Goal: Information Seeking & Learning: Learn about a topic

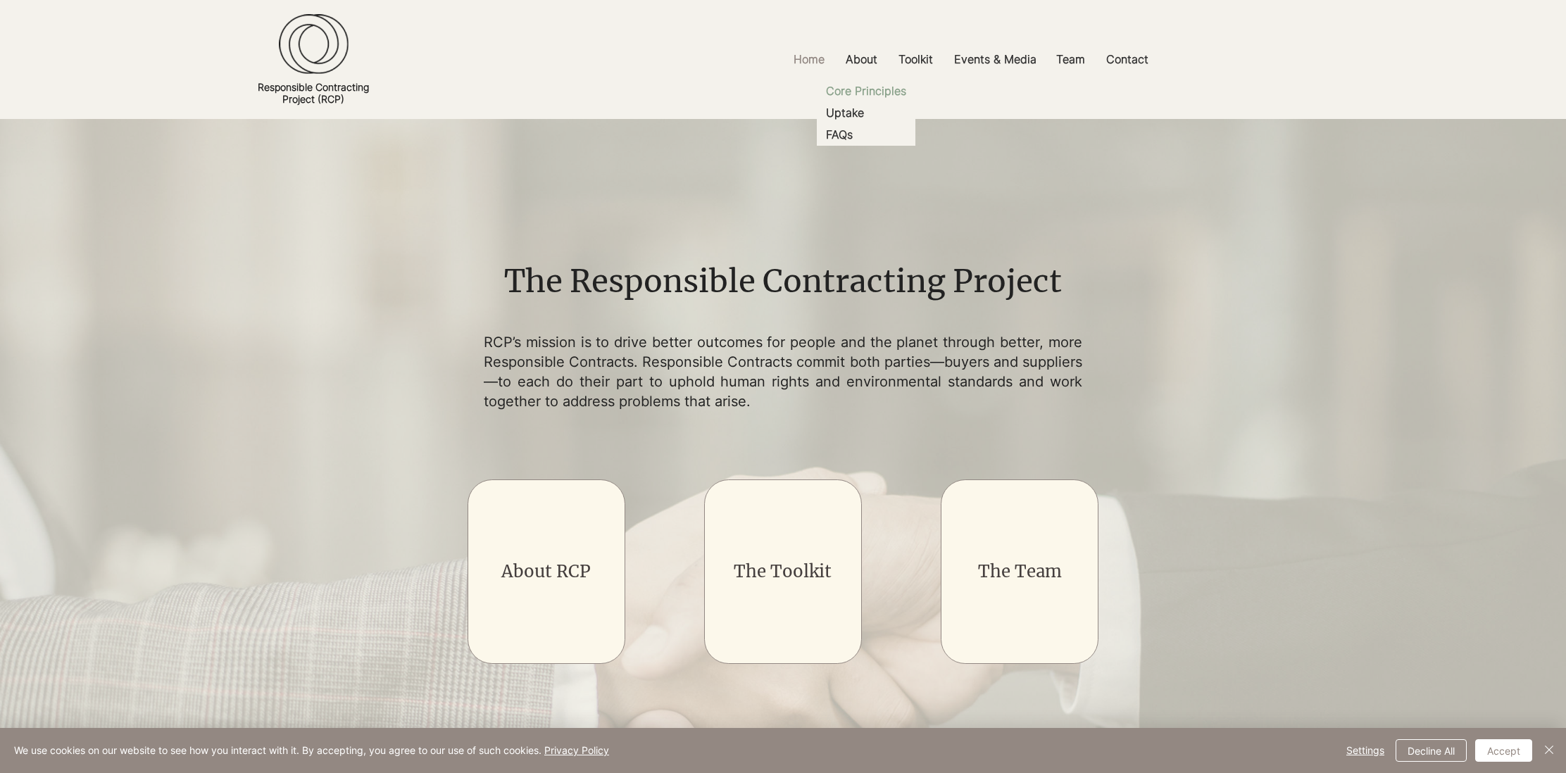
click at [858, 92] on p "Core Principles" at bounding box center [866, 91] width 92 height 22
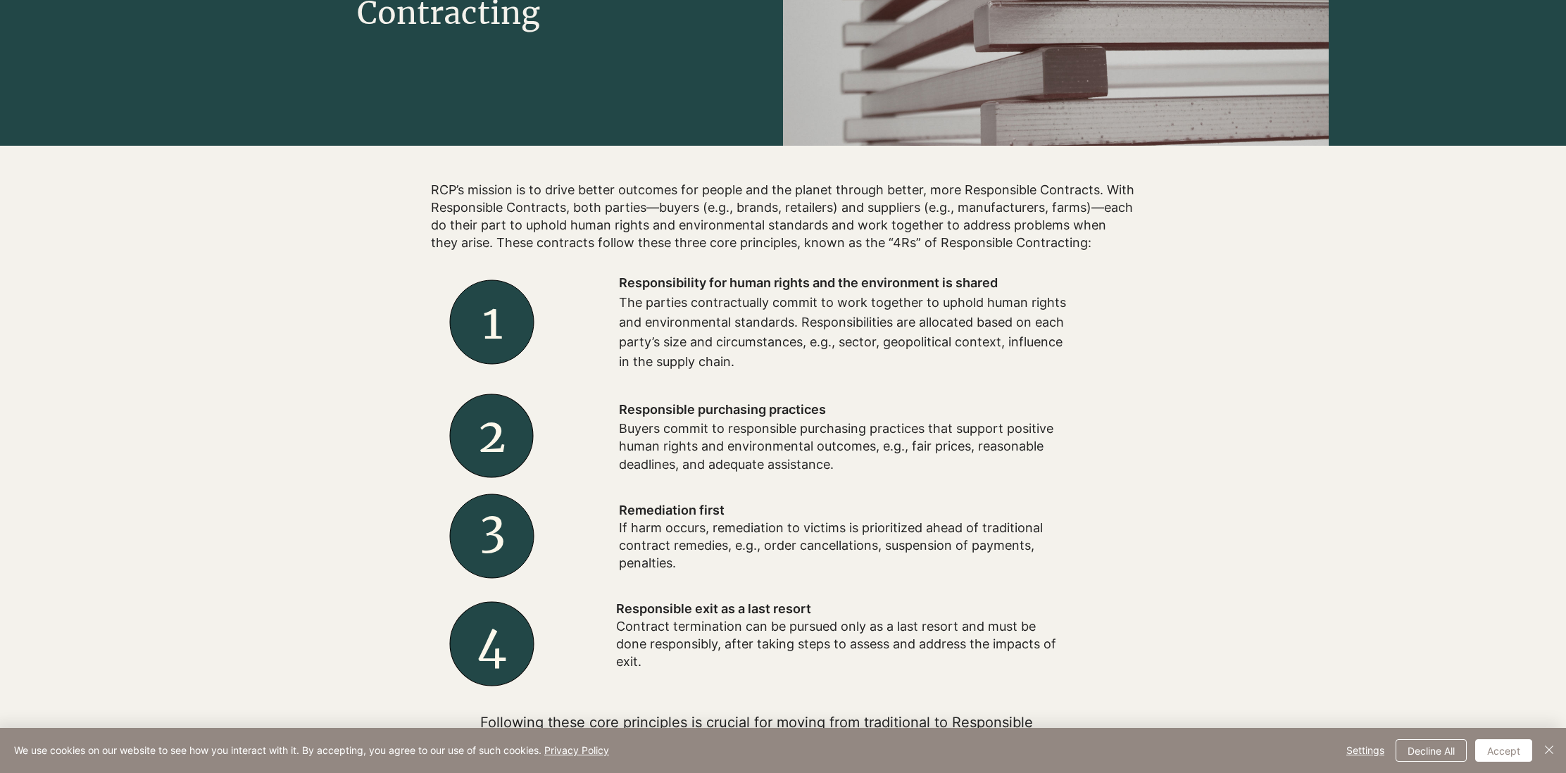
scroll to position [328, 0]
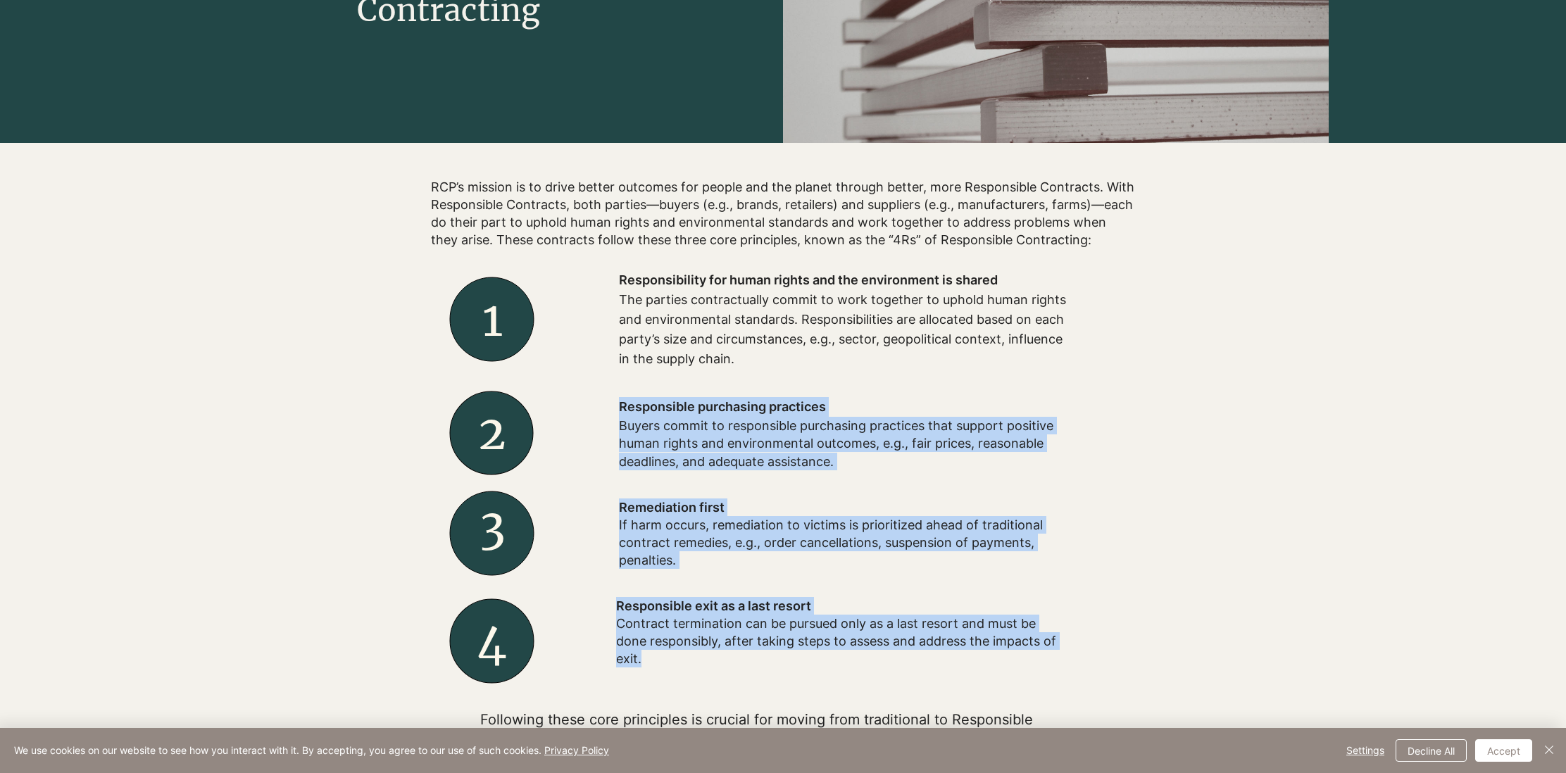
drag, startPoint x: 620, startPoint y: 283, endPoint x: 707, endPoint y: 575, distance: 304.8
click at [707, 575] on div "Remediation first If harm occurs, remediation to victims is prioritized ahead o…" at bounding box center [774, 505] width 704 height 498
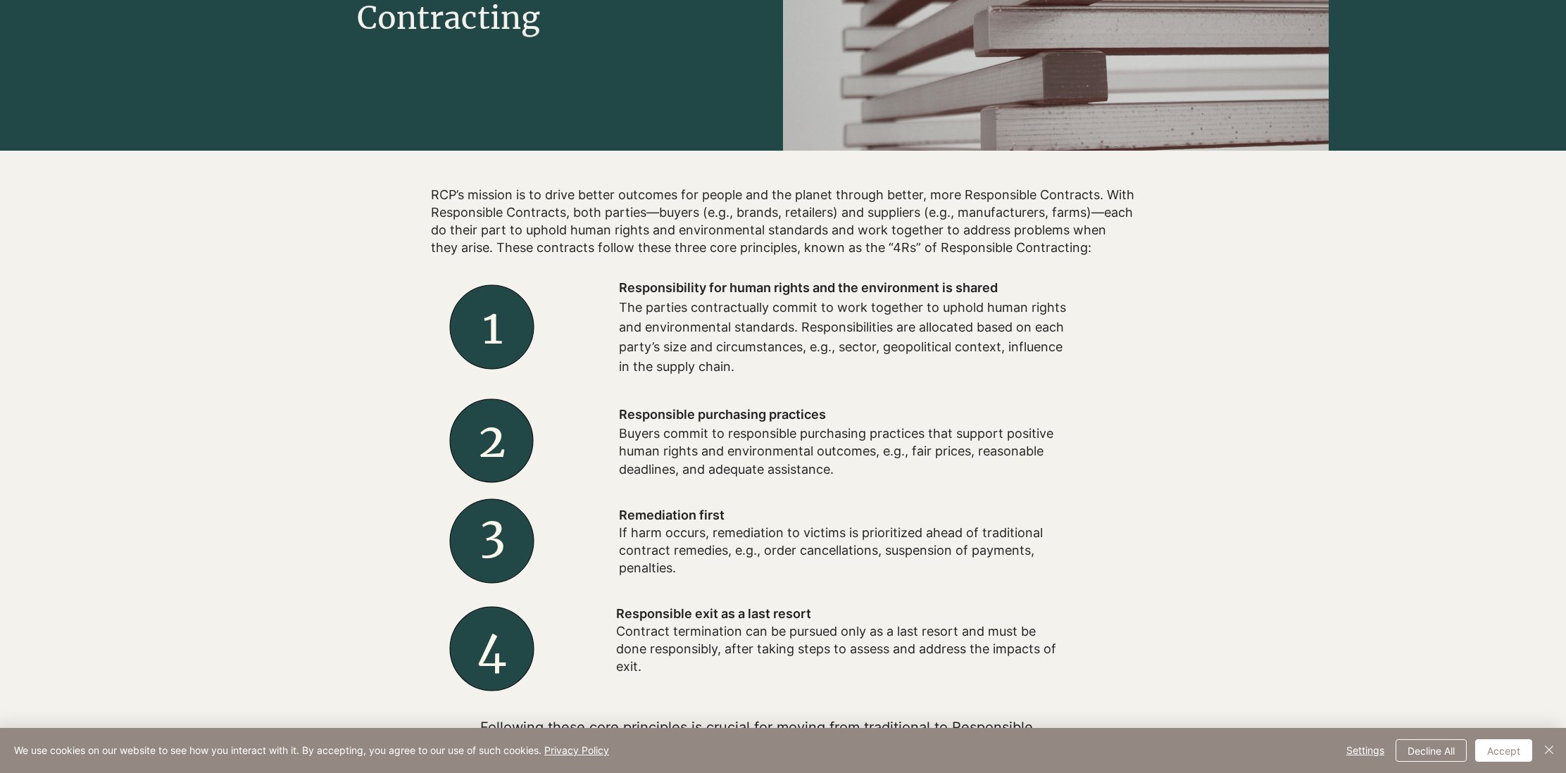
click at [641, 694] on div at bounding box center [774, 513] width 704 height 498
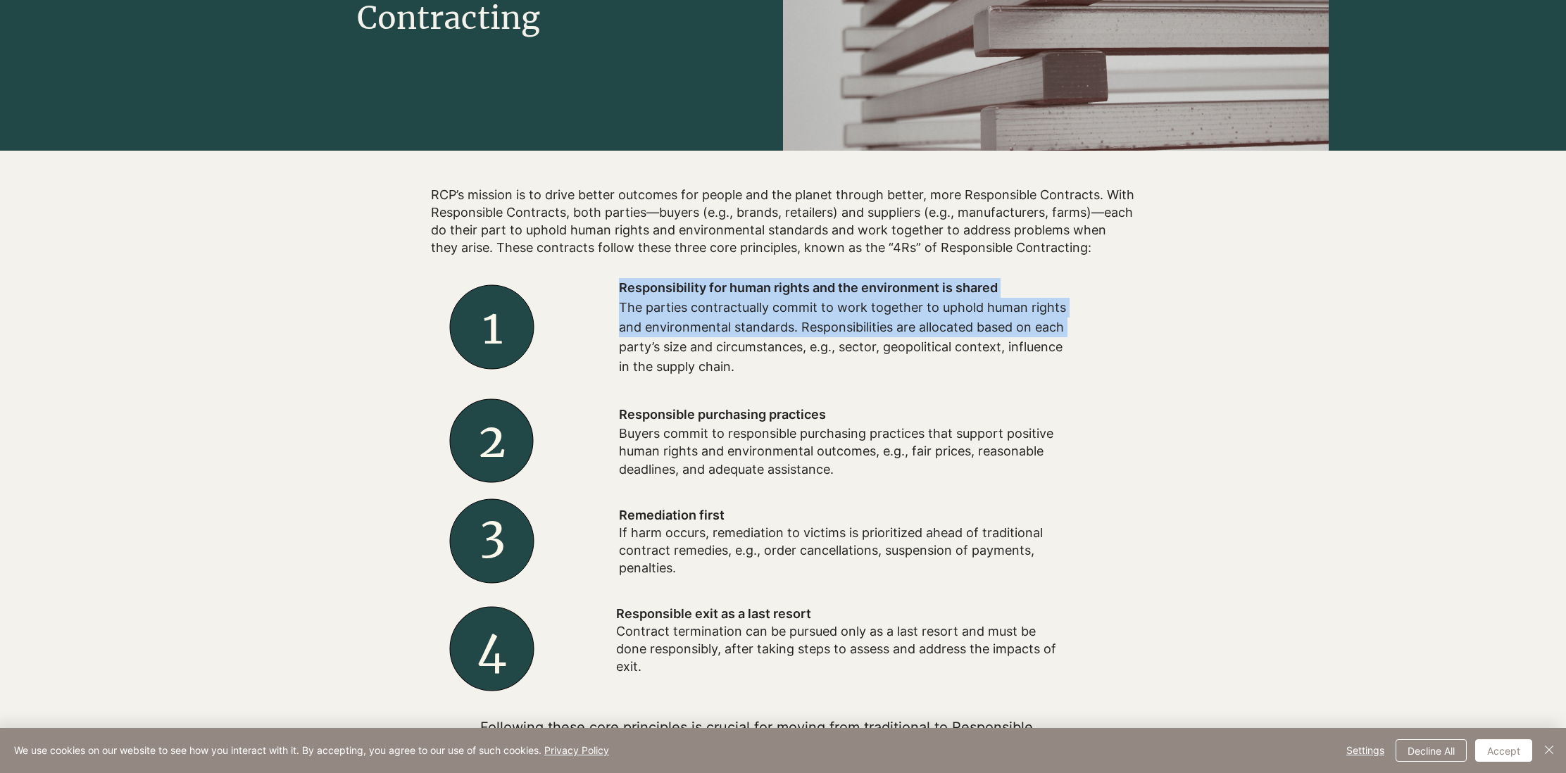
drag, startPoint x: 648, startPoint y: 670, endPoint x: 620, endPoint y: 349, distance: 321.6
click at [619, 349] on div "Remediation first If harm occurs, remediation to victims is prioritized ahead o…" at bounding box center [774, 513] width 704 height 498
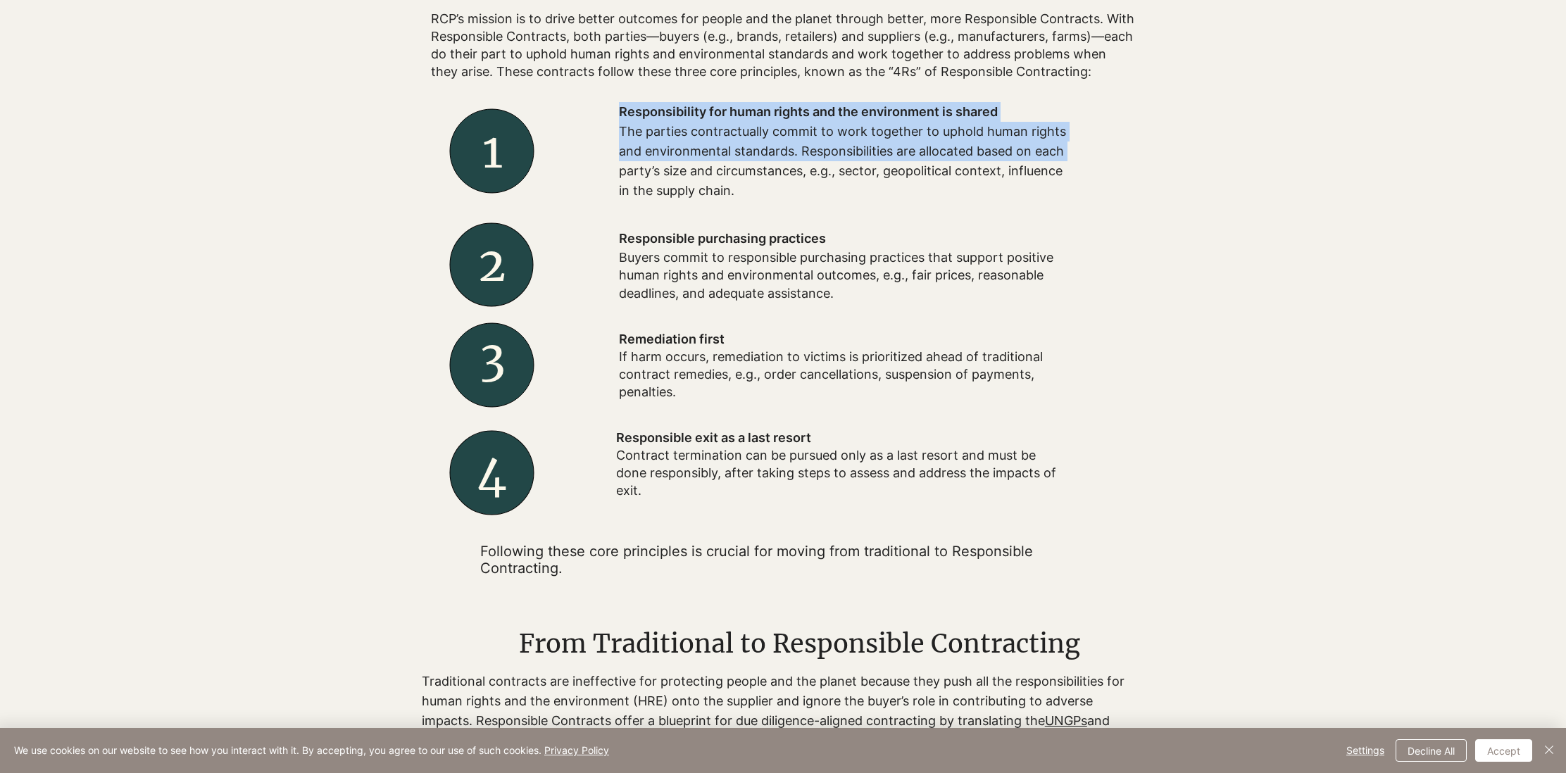
scroll to position [483, 0]
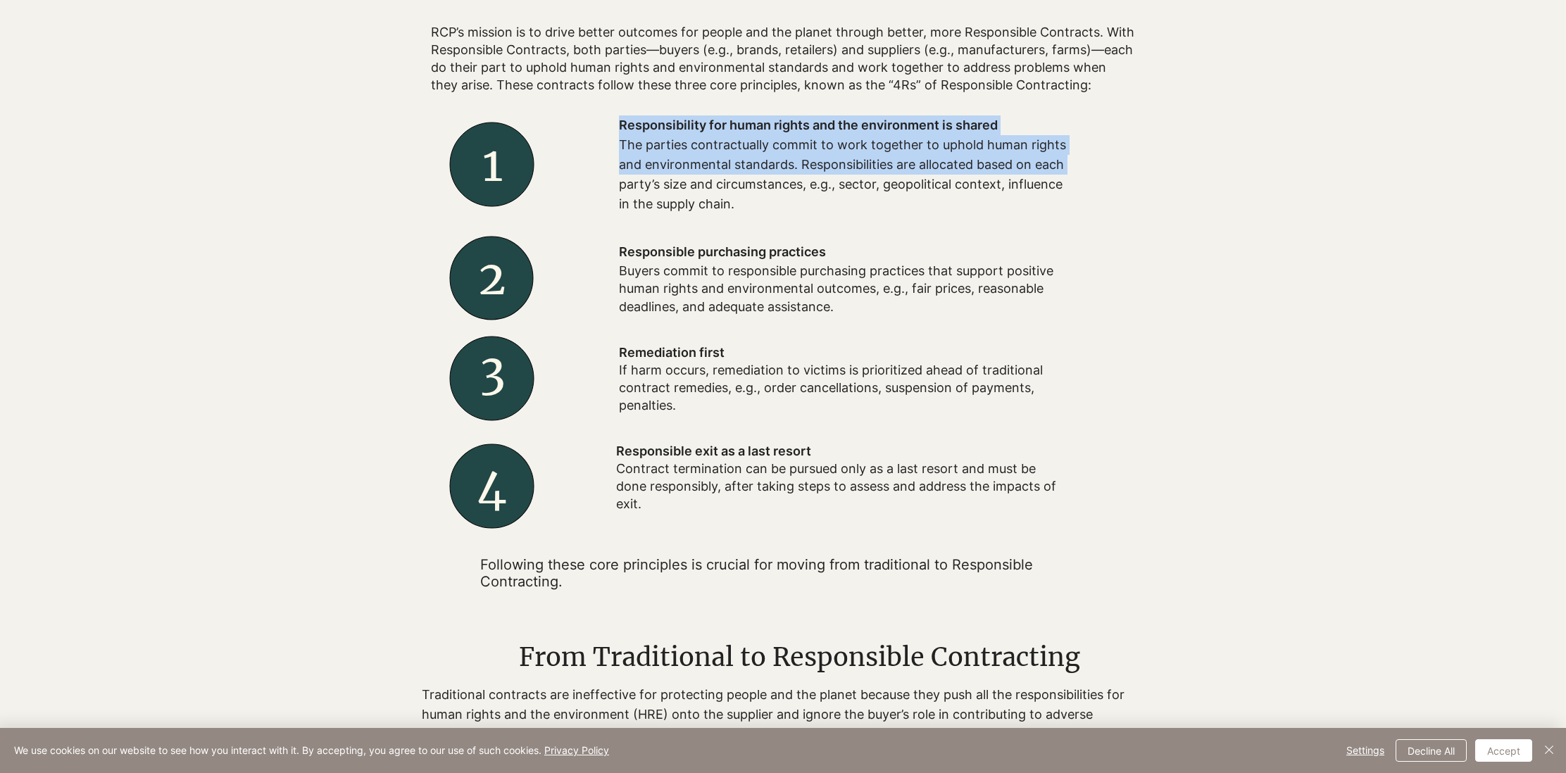
click at [662, 505] on p "Contract termination can be pursued only as a last resort and must be done resp…" at bounding box center [841, 487] width 451 height 54
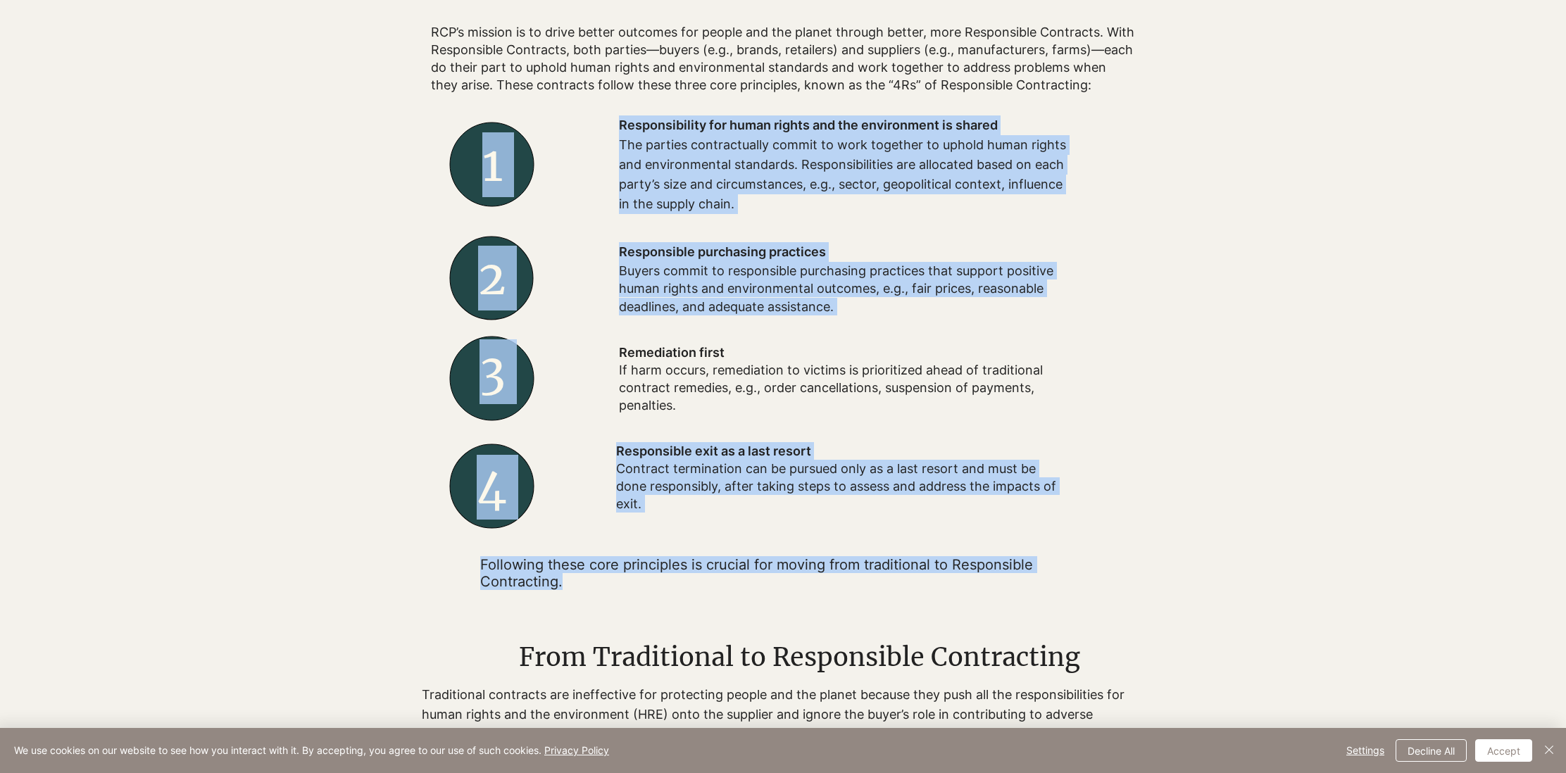
drag, startPoint x: 568, startPoint y: 581, endPoint x: 625, endPoint y: 251, distance: 334.5
click at [622, 245] on div "Remediation first If harm occurs, remediation to victims is prioritized ahead o…" at bounding box center [774, 350] width 704 height 498
click at [730, 503] on p "Contract termination can be pursued only as a last resort and must be done resp…" at bounding box center [841, 487] width 451 height 54
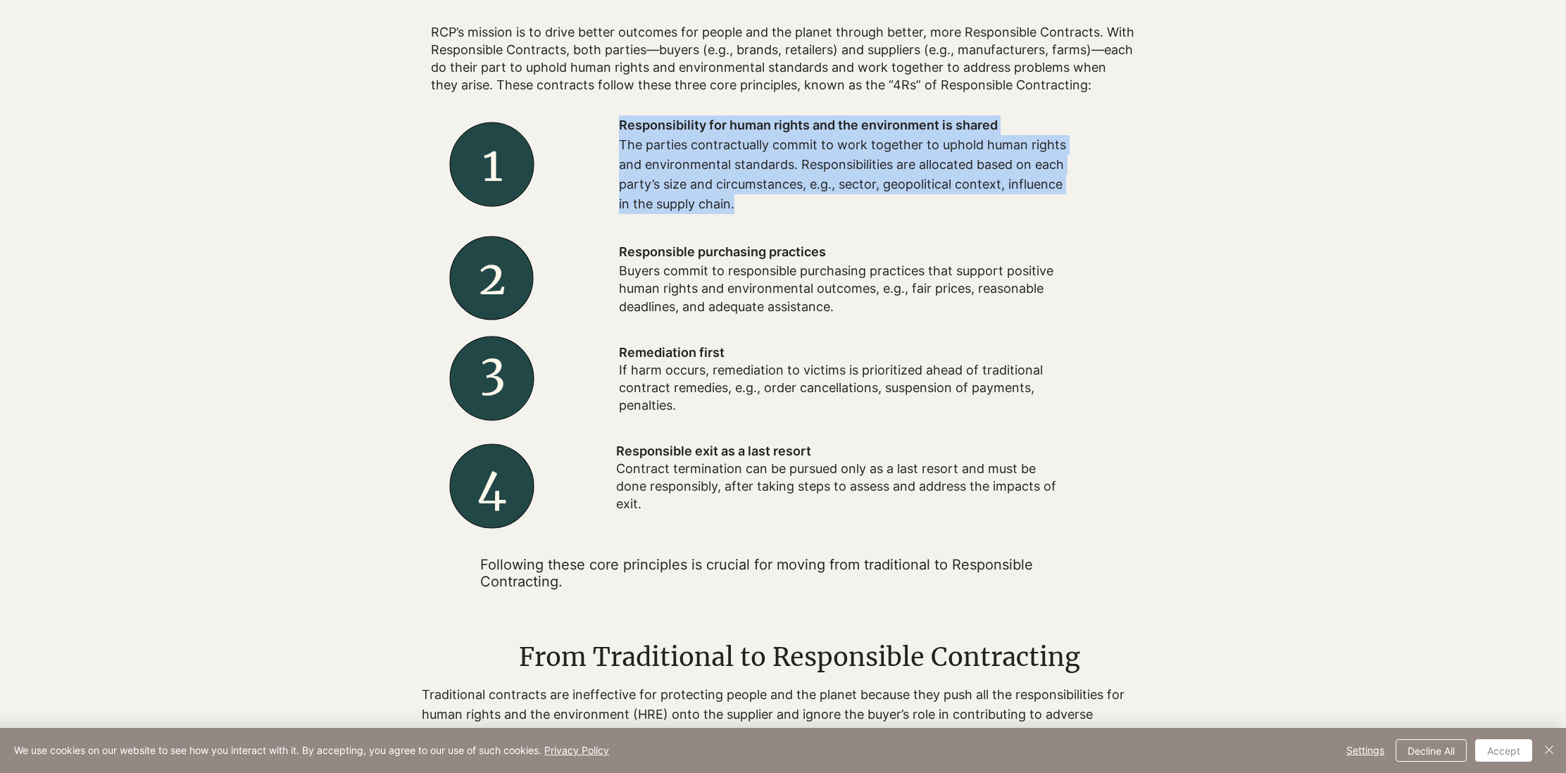
drag, startPoint x: 620, startPoint y: 125, endPoint x: 749, endPoint y: 201, distance: 150.6
click at [749, 201] on div "Responsibility for human rights and the environment is shared The parties contr…" at bounding box center [844, 164] width 451 height 99
copy div "Responsibility for human rights and the environment is shared The parties contr…"
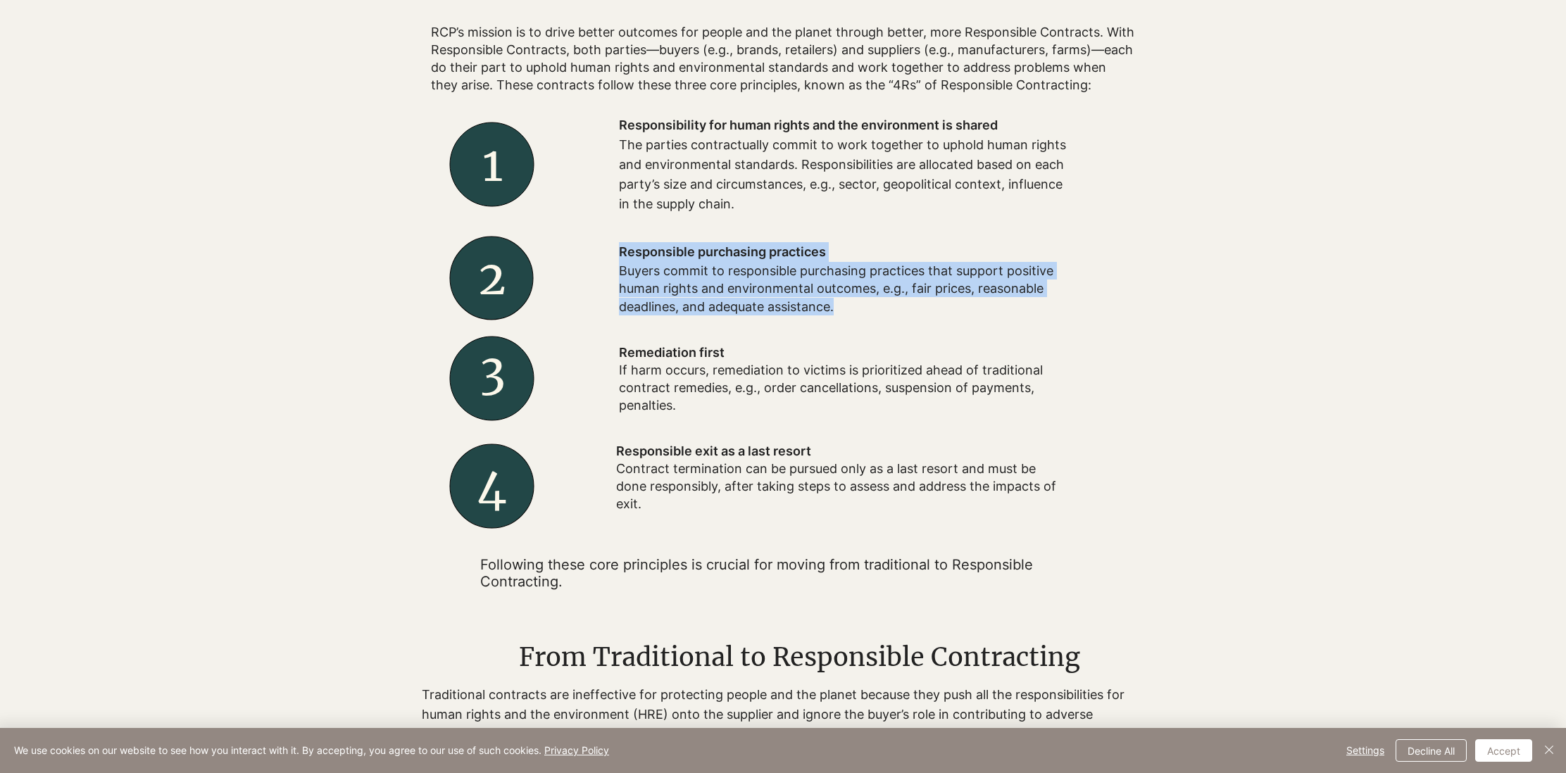
drag, startPoint x: 835, startPoint y: 306, endPoint x: 617, endPoint y: 266, distance: 221.9
click at [616, 266] on div "Responsible purchasing practices Buyers commit to responsible purchasing practi…" at bounding box center [844, 278] width 563 height 101
copy div "Responsible purchasing practices Buyers commit to responsible purchasing practi…"
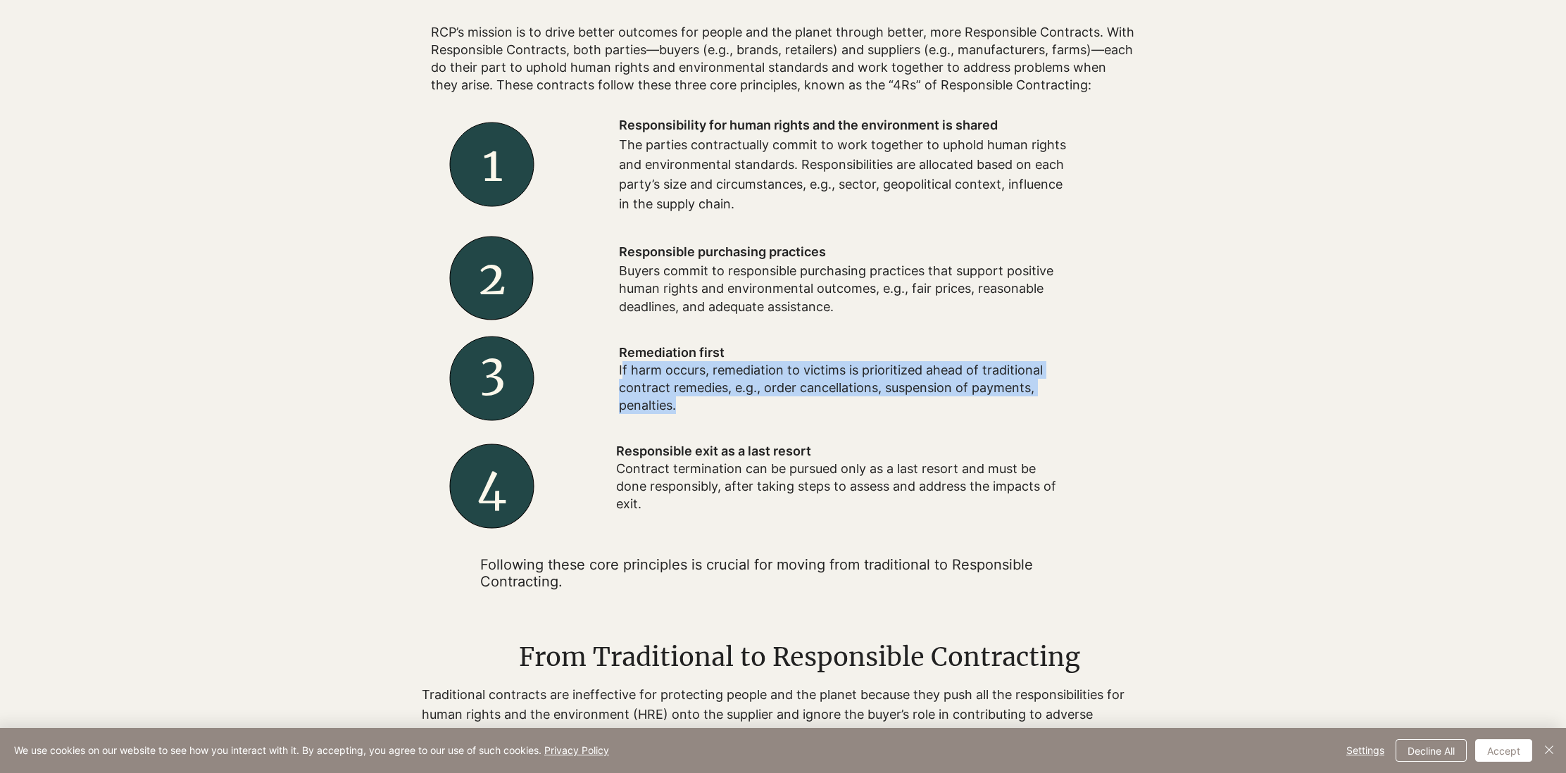
drag, startPoint x: 684, startPoint y: 404, endPoint x: 622, endPoint y: 378, distance: 67.2
click at [622, 378] on p "If harm occurs, remediation to victims is prioritized ahead of traditional cont…" at bounding box center [844, 388] width 451 height 54
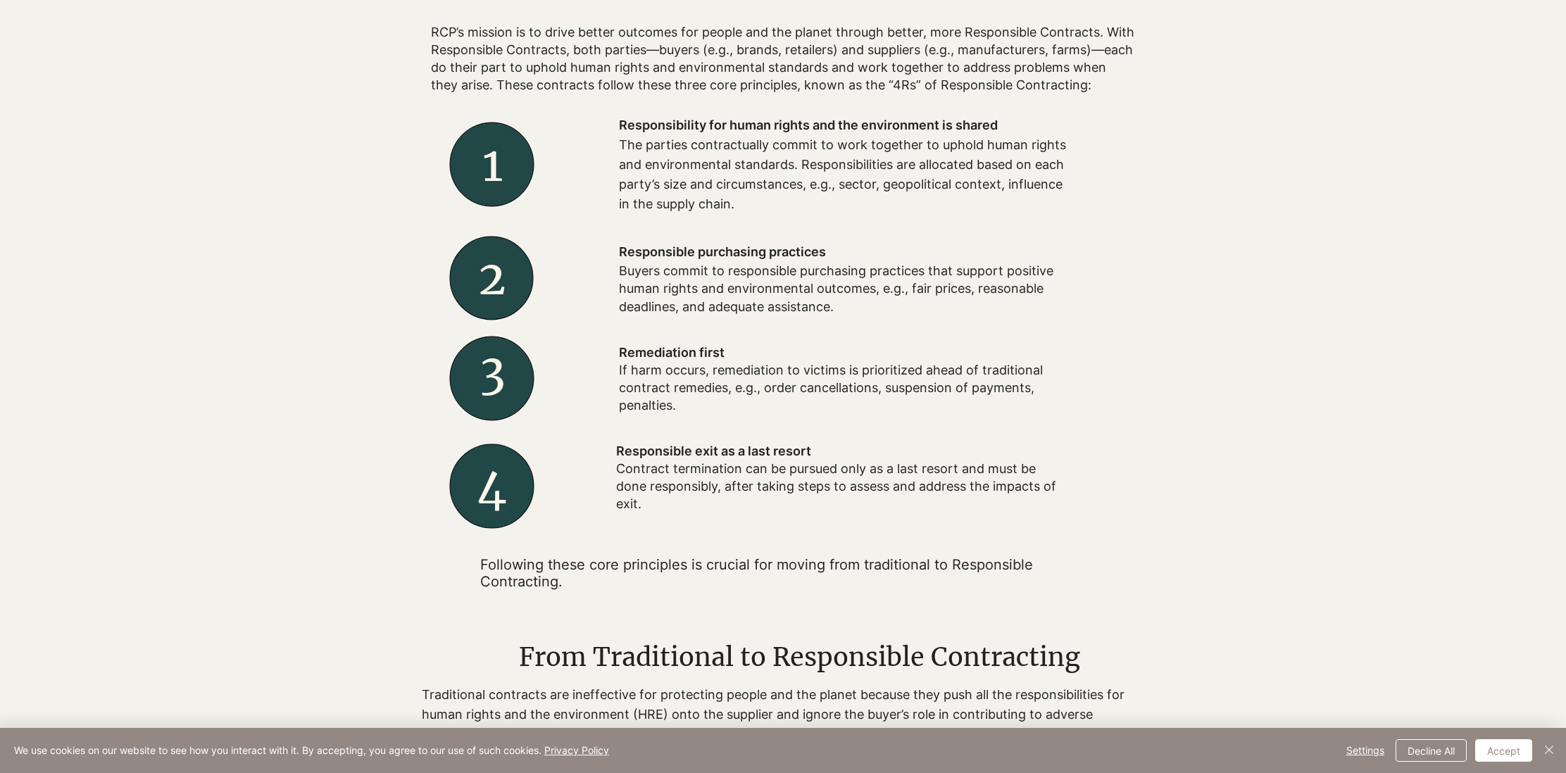
click at [689, 418] on div at bounding box center [844, 379] width 563 height 99
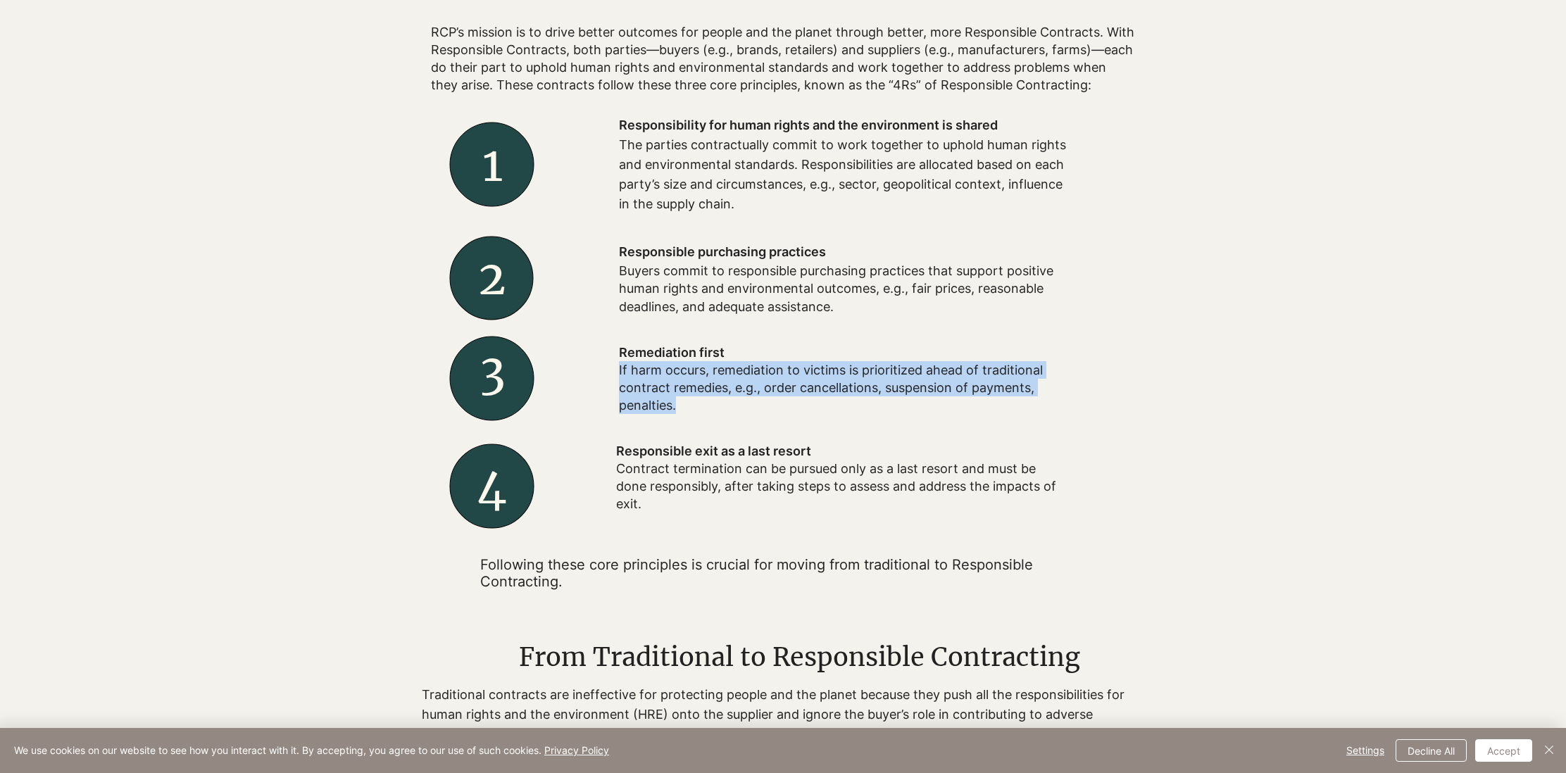
drag, startPoint x: 685, startPoint y: 408, endPoint x: 620, endPoint y: 370, distance: 76.1
click at [620, 370] on p "If harm occurs, remediation to victims is prioritized ahead of traditional cont…" at bounding box center [844, 388] width 451 height 54
copy p "If harm occurs, remediation to victims is prioritized ahead of traditional cont…"
